Goal: Transaction & Acquisition: Obtain resource

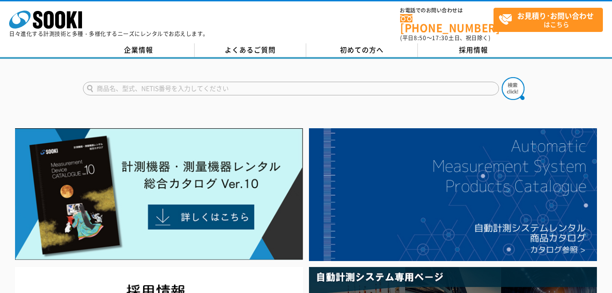
click at [221, 83] on input "text" at bounding box center [291, 89] width 416 height 14
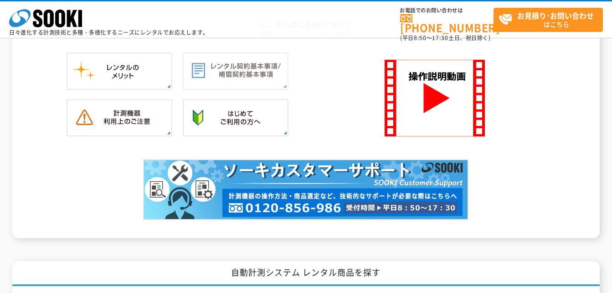
scroll to position [933, 0]
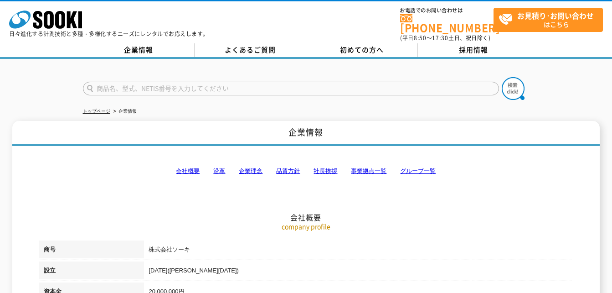
click at [187, 84] on input "text" at bounding box center [291, 89] width 416 height 14
type input "温度計"
click at [502, 77] on button at bounding box center [513, 88] width 23 height 23
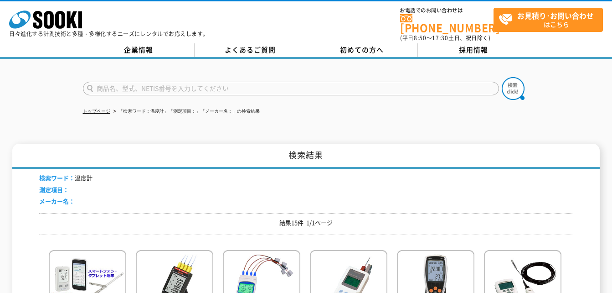
click at [337, 82] on input "text" at bounding box center [291, 89] width 416 height 14
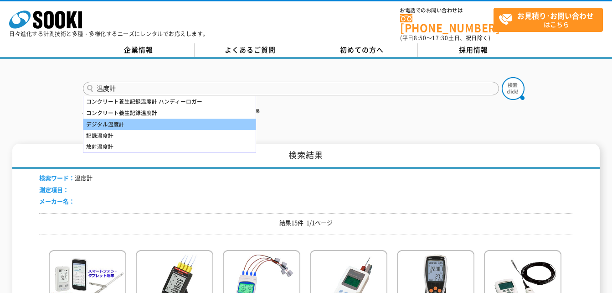
click at [110, 119] on div "デジタル温度計" at bounding box center [169, 124] width 172 height 11
type input "デジタル温度計"
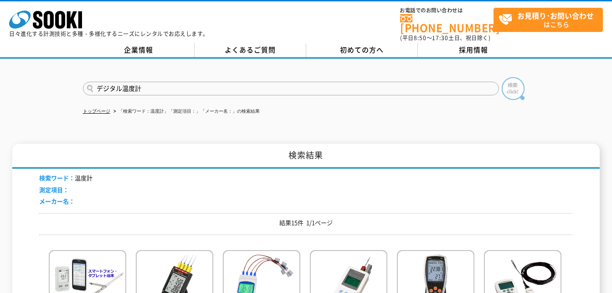
click at [517, 77] on img at bounding box center [513, 88] width 23 height 23
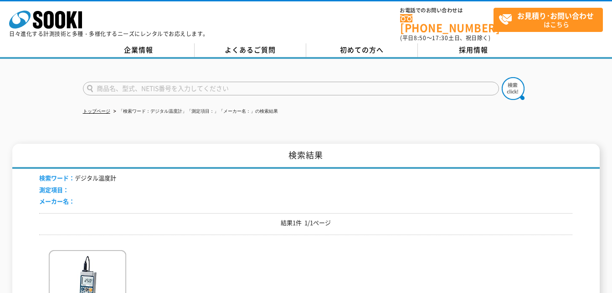
click at [135, 82] on input "text" at bounding box center [291, 89] width 416 height 14
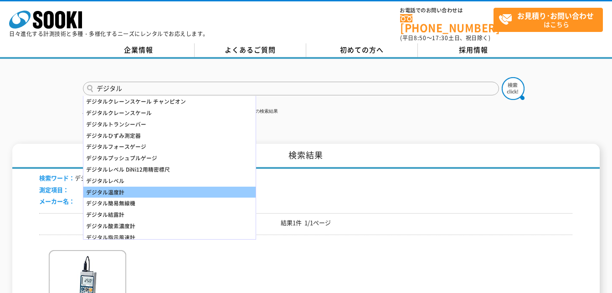
click at [126, 188] on div "デジタル温度計" at bounding box center [169, 192] width 172 height 11
type input "デジタル温度計"
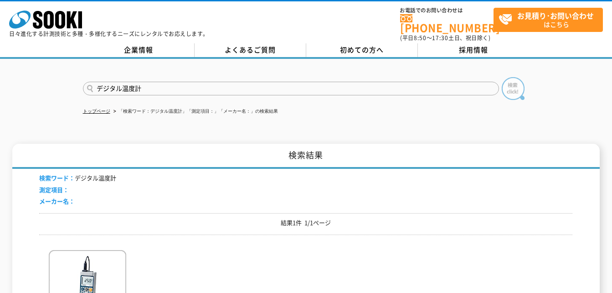
click at [505, 85] on img at bounding box center [513, 88] width 23 height 23
click at [105, 83] on input "text" at bounding box center [291, 89] width 416 height 14
type input "商品名、型式、NETIS番号を入力してください"
click at [166, 107] on li "「検索ワード：デジタル温度計」「測定項目：」「メーカー名：」の検索結果" at bounding box center [195, 112] width 166 height 10
click at [156, 83] on input "text" at bounding box center [291, 89] width 416 height 14
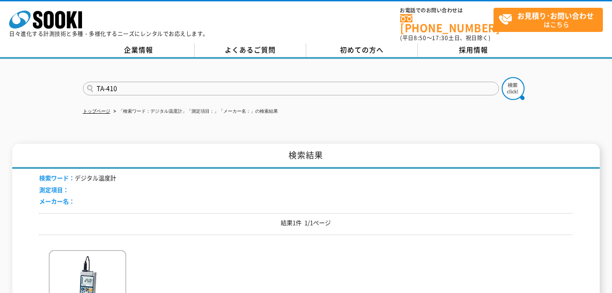
type input "TA-410"
click at [502, 77] on button at bounding box center [513, 88] width 23 height 23
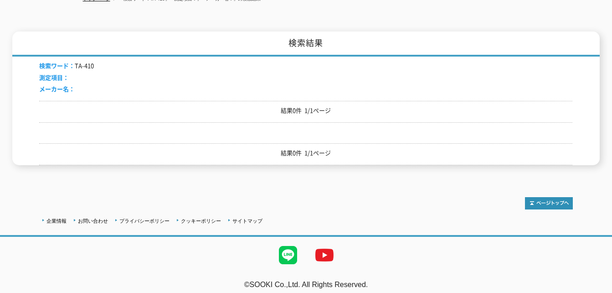
scroll to position [113, 0]
